Goal: Find specific page/section: Find specific page/section

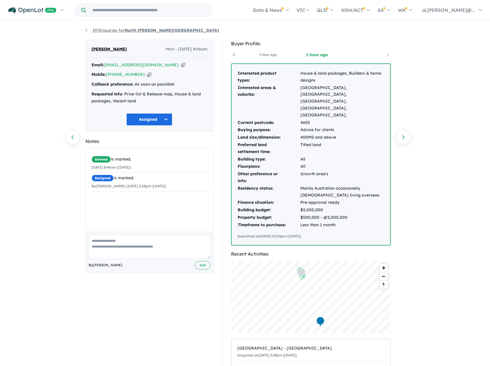
click at [88, 29] on link "197 Enquiries for North [PERSON_NAME][GEOGRAPHIC_DATA]" at bounding box center [153, 30] width 134 height 5
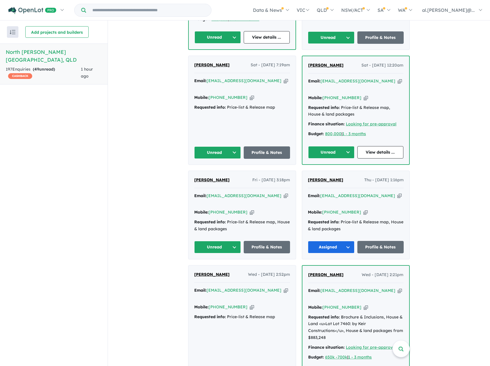
scroll to position [346, 0]
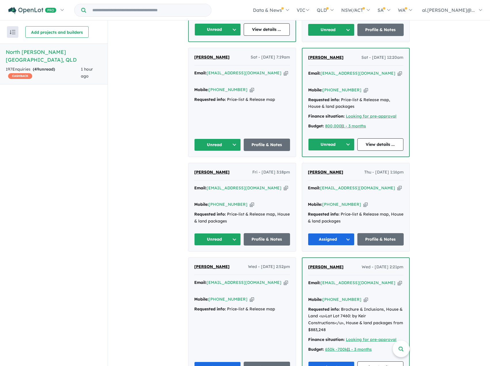
click at [231, 233] on button "Unread" at bounding box center [217, 239] width 47 height 12
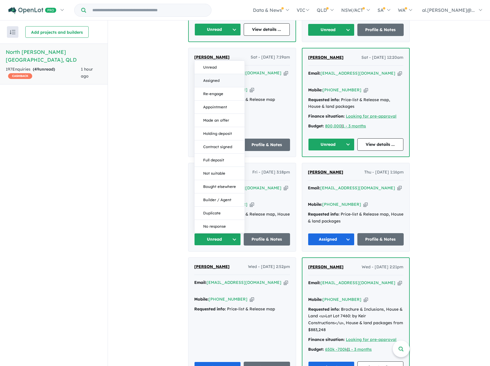
click at [222, 74] on button "Assigned" at bounding box center [220, 80] width 50 height 13
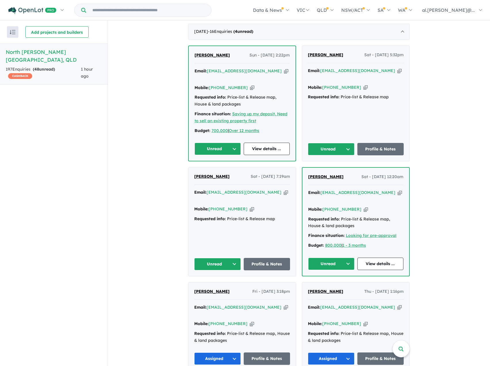
scroll to position [202, 0]
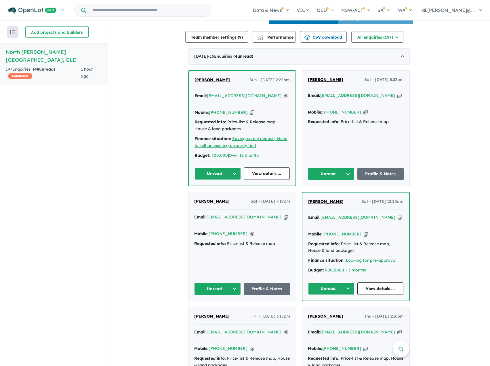
click at [337, 282] on button "Unread" at bounding box center [331, 288] width 46 height 12
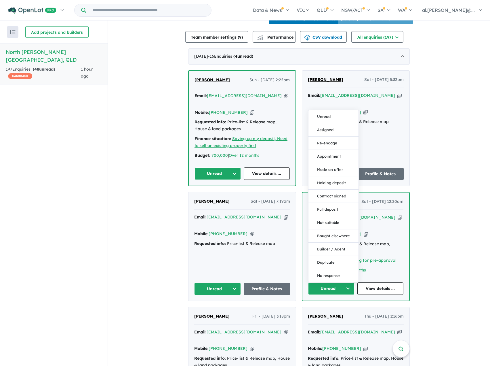
drag, startPoint x: 337, startPoint y: 115, endPoint x: 312, endPoint y: 145, distance: 39.4
click at [337, 123] on button "Assigned" at bounding box center [334, 129] width 50 height 13
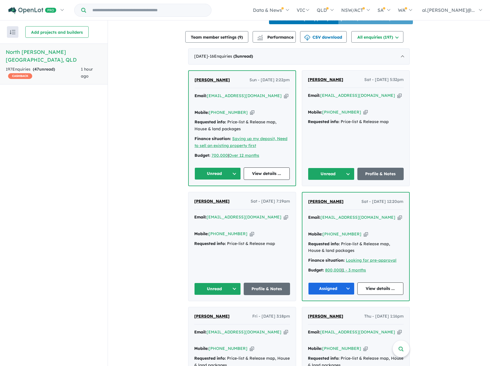
click at [215, 282] on button "Unread" at bounding box center [217, 288] width 47 height 12
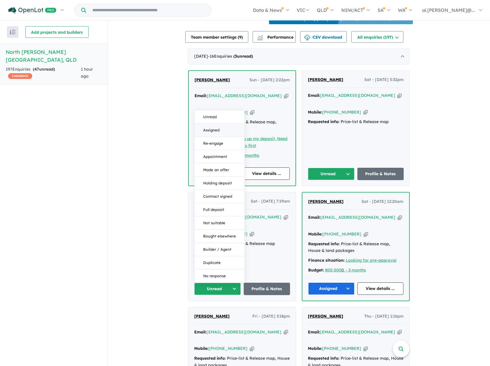
click at [227, 124] on button "Assigned" at bounding box center [220, 130] width 50 height 13
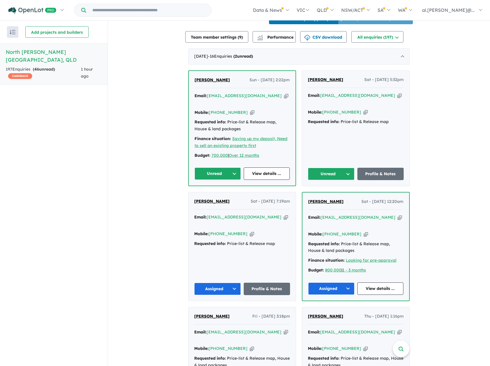
click at [214, 168] on button "Unread" at bounding box center [218, 173] width 46 height 12
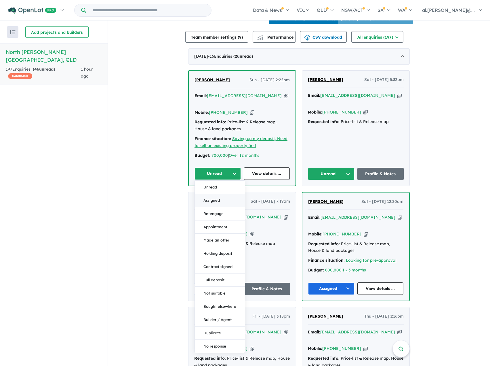
click at [218, 194] on button "Assigned" at bounding box center [220, 200] width 50 height 13
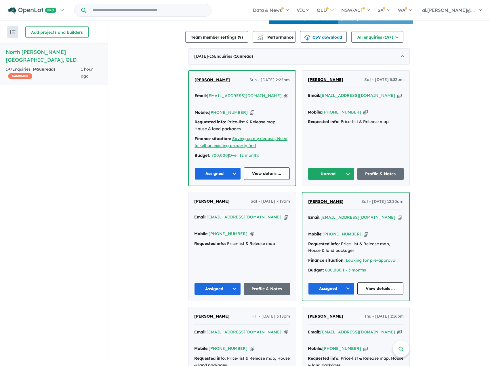
click at [337, 168] on button "Unread" at bounding box center [331, 174] width 47 height 12
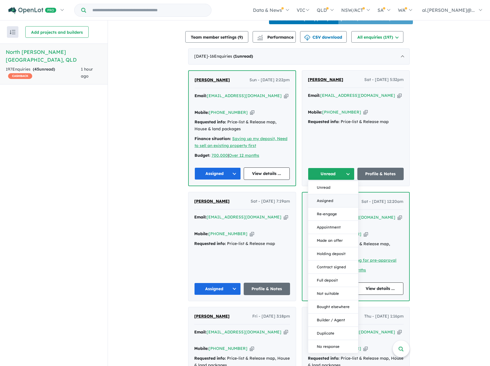
click at [326, 194] on button "Assigned" at bounding box center [333, 200] width 50 height 13
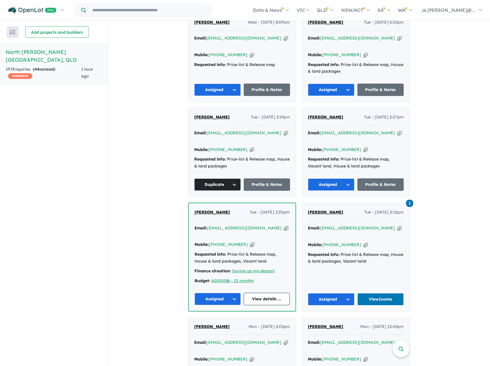
scroll to position [720, 0]
